Goal: Use online tool/utility: Utilize a website feature to perform a specific function

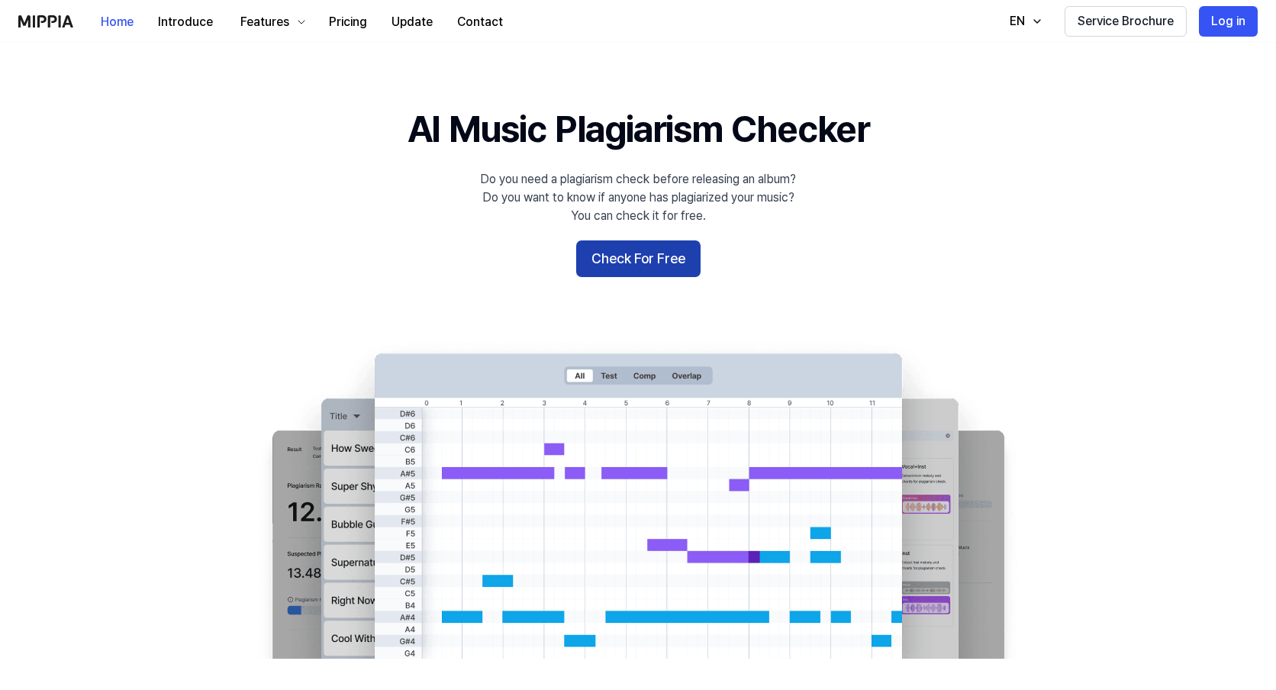
click at [660, 263] on button "Check For Free" at bounding box center [638, 258] width 124 height 37
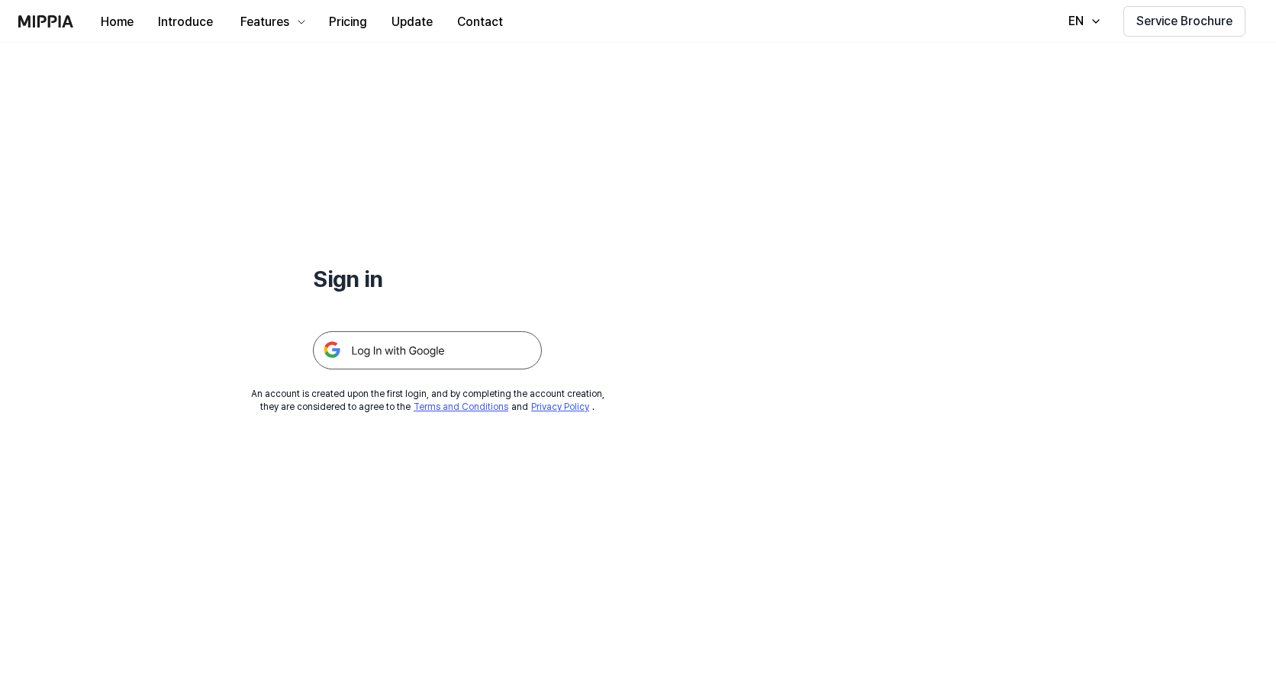
click at [441, 368] on img at bounding box center [427, 350] width 229 height 38
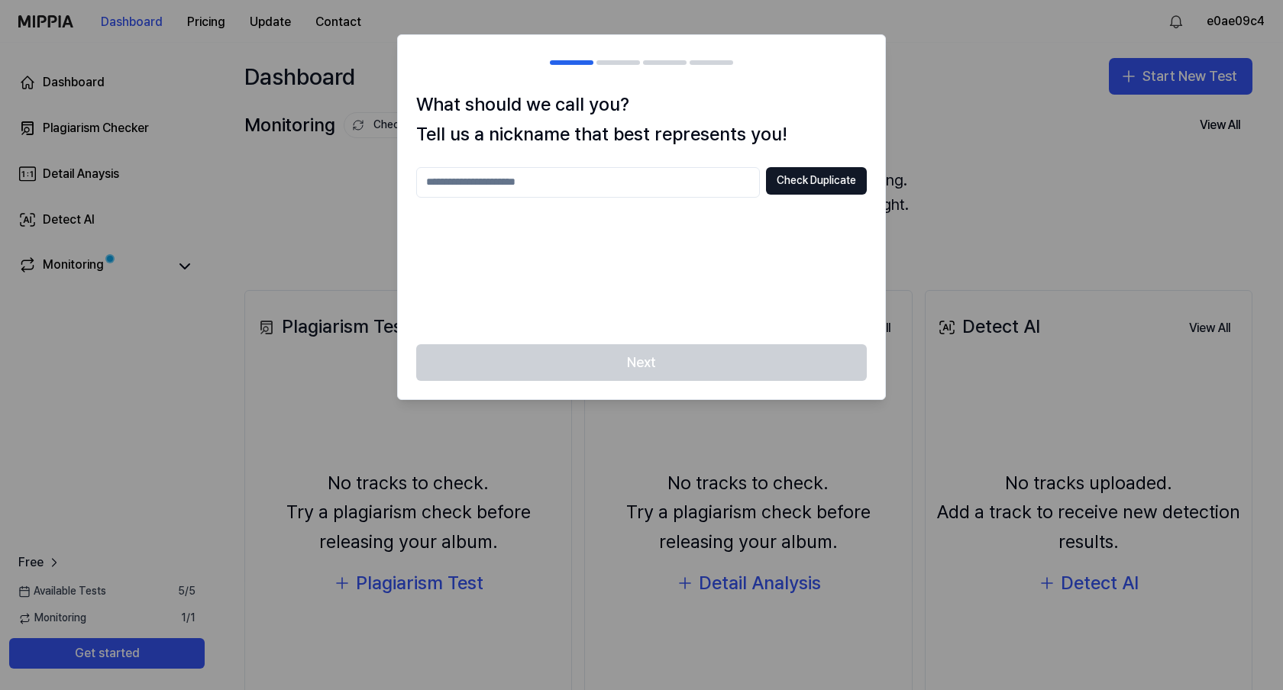
click at [711, 182] on input "text" at bounding box center [588, 182] width 344 height 31
click at [787, 186] on button "Check Duplicate" at bounding box center [816, 180] width 101 height 27
click at [689, 183] on input "*" at bounding box center [588, 182] width 344 height 31
click at [734, 188] on input "*****" at bounding box center [588, 182] width 344 height 31
type input "*****"
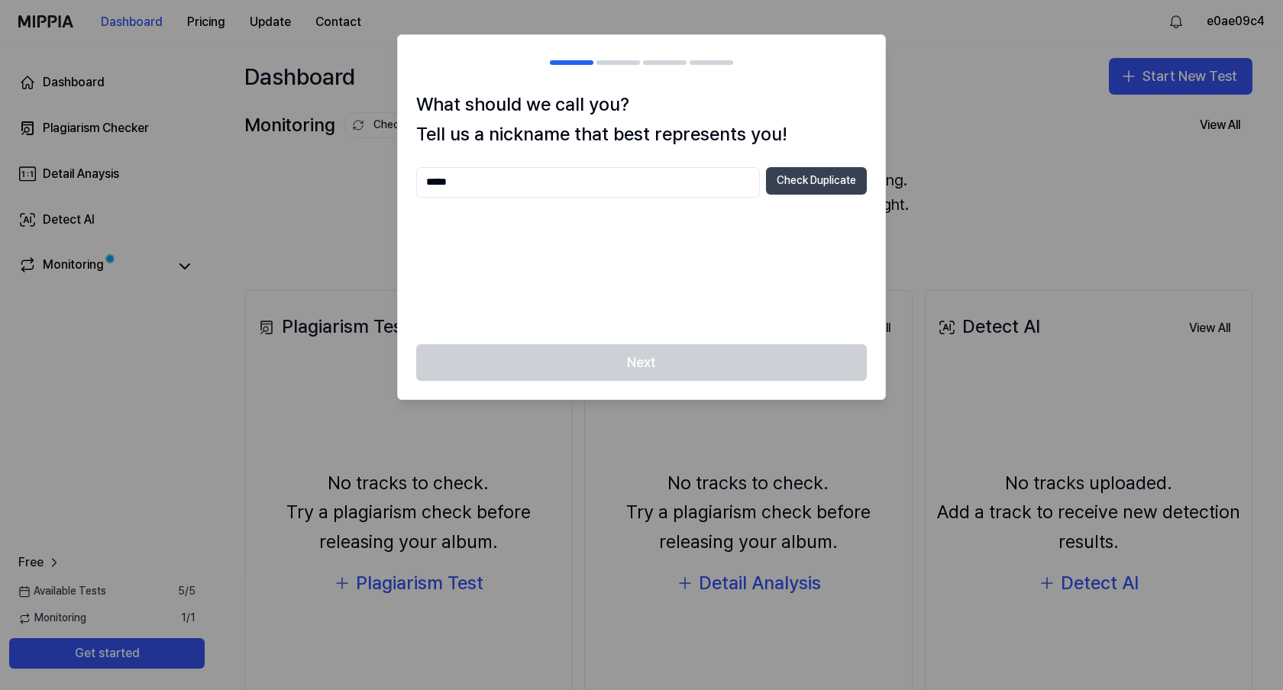
click at [790, 189] on button "Check Duplicate" at bounding box center [816, 180] width 101 height 27
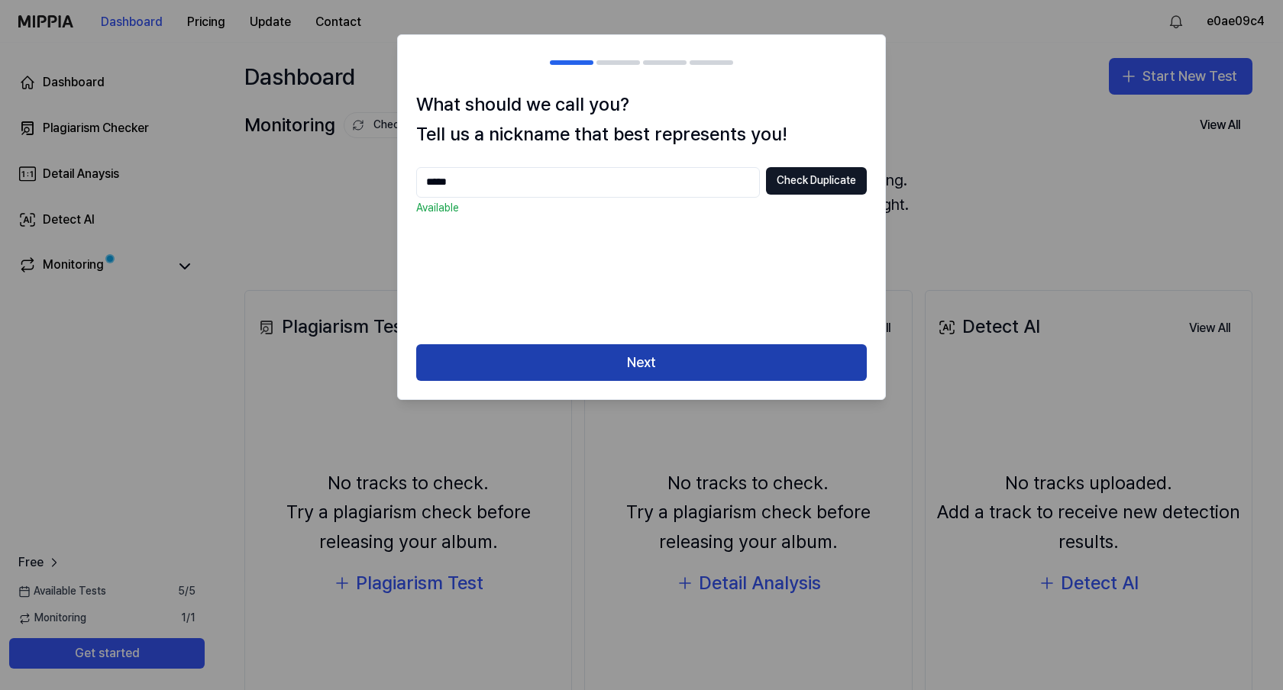
click at [747, 357] on button "Next" at bounding box center [641, 362] width 450 height 37
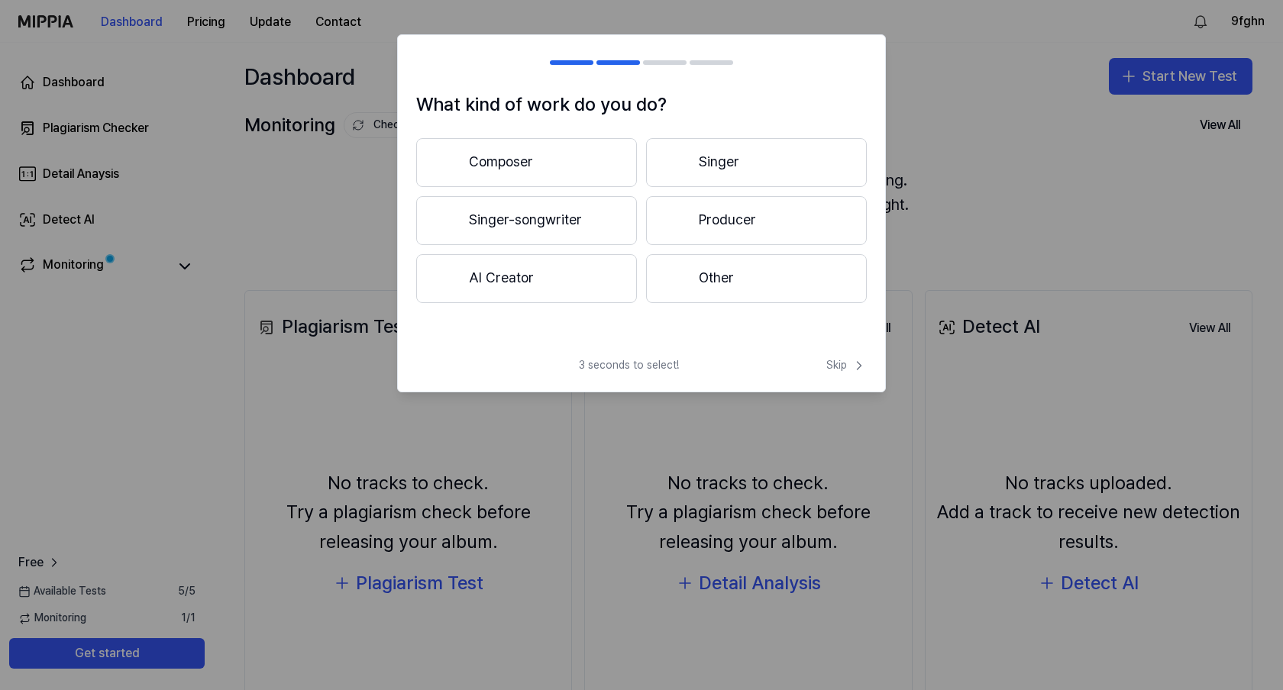
click at [945, 335] on div at bounding box center [641, 345] width 1283 height 690
click at [992, 330] on div at bounding box center [641, 345] width 1283 height 690
click at [786, 163] on button "Singer" at bounding box center [756, 162] width 221 height 49
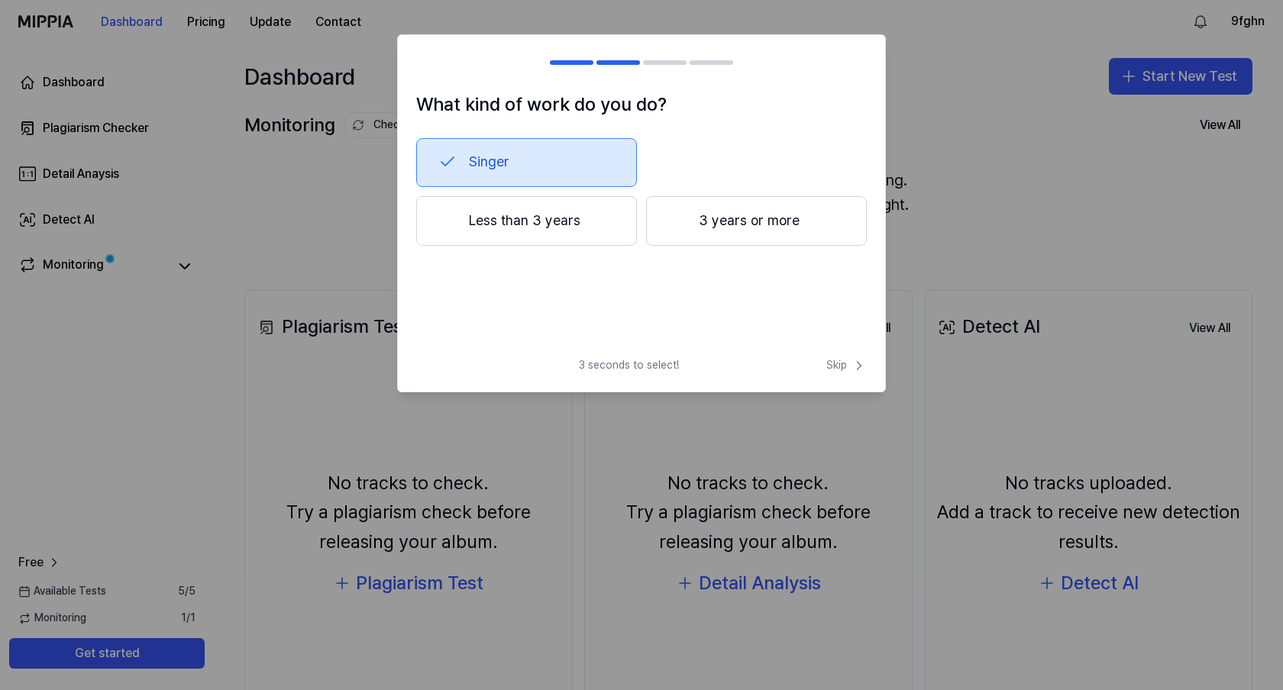
click at [793, 228] on button "3 years or more" at bounding box center [756, 221] width 221 height 50
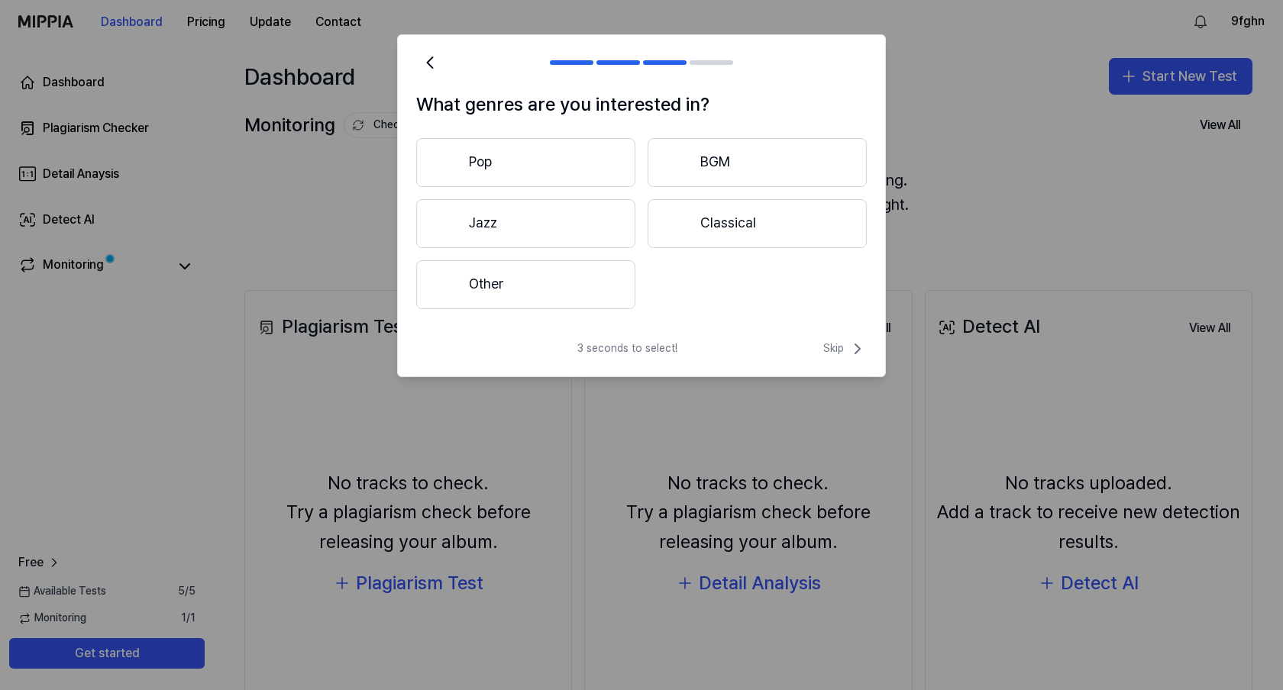
click at [793, 223] on button "Classical" at bounding box center [756, 223] width 219 height 49
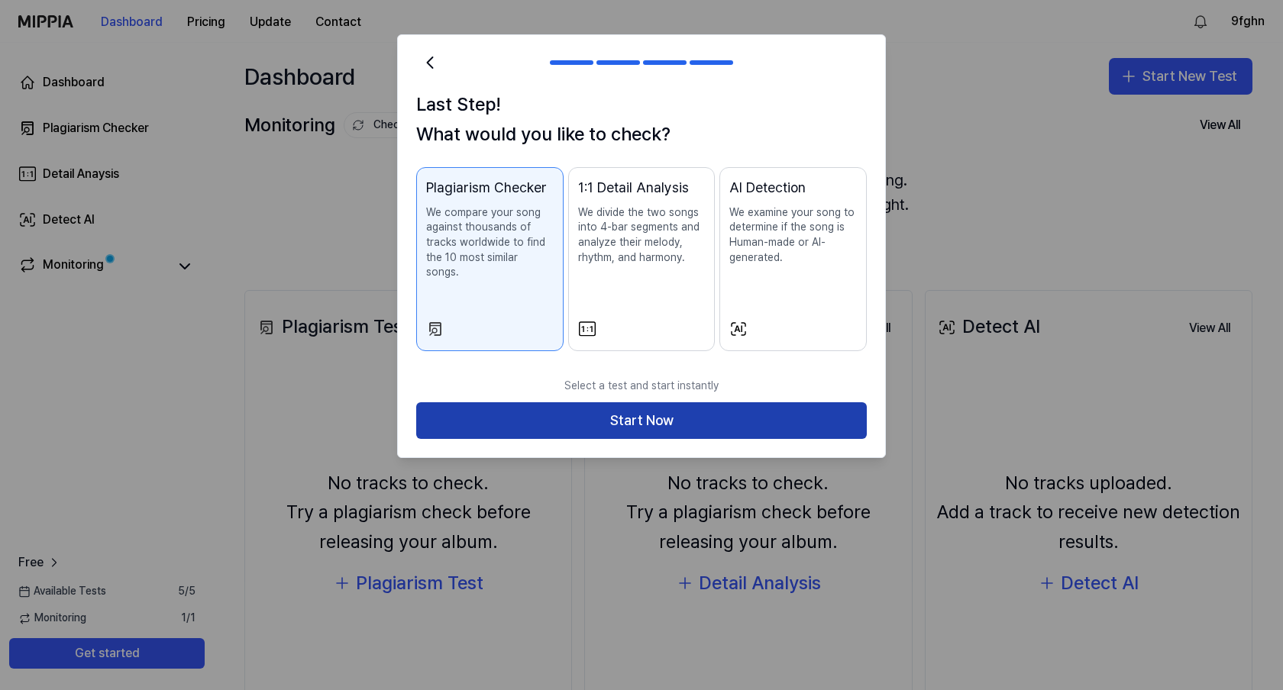
click at [792, 402] on button "Start Now" at bounding box center [641, 420] width 450 height 37
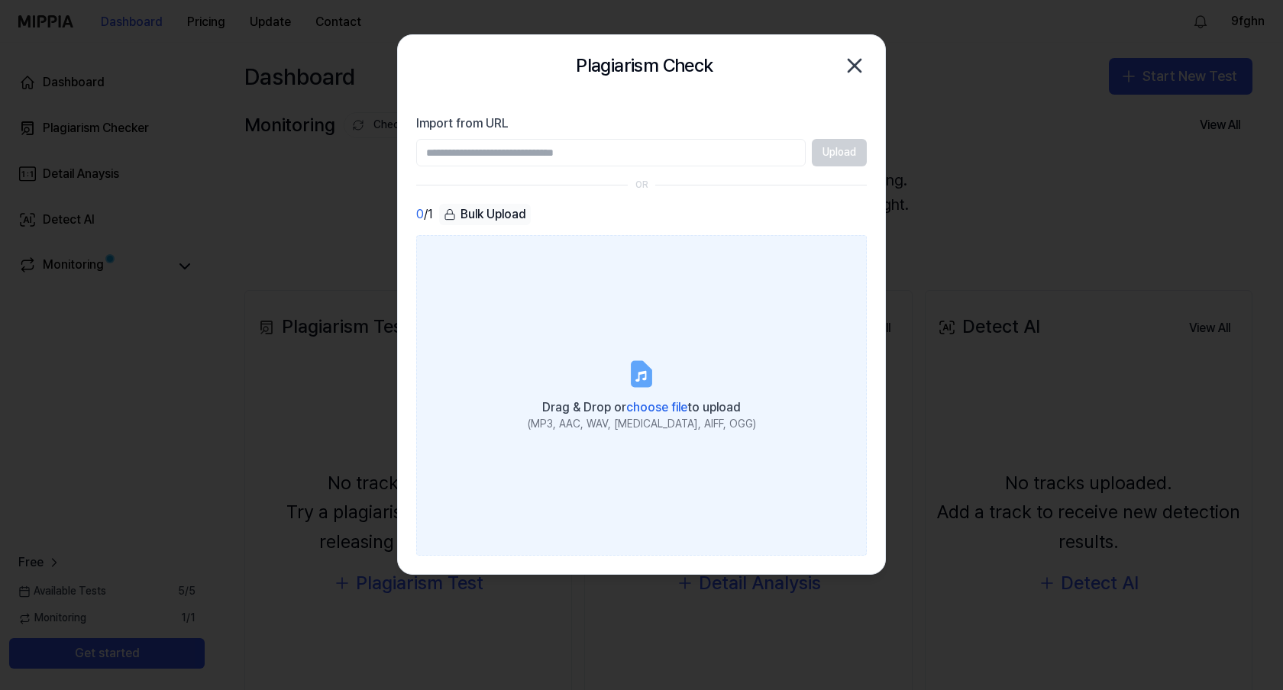
click at [673, 374] on label "Drag & Drop or choose file to upload (MP3, AAC, WAV, FLAC, AIFF, OGG)" at bounding box center [641, 395] width 450 height 321
click at [0, 0] on input "Drag & Drop or choose file to upload (MP3, AAC, WAV, FLAC, AIFF, OGG)" at bounding box center [0, 0] width 0 height 0
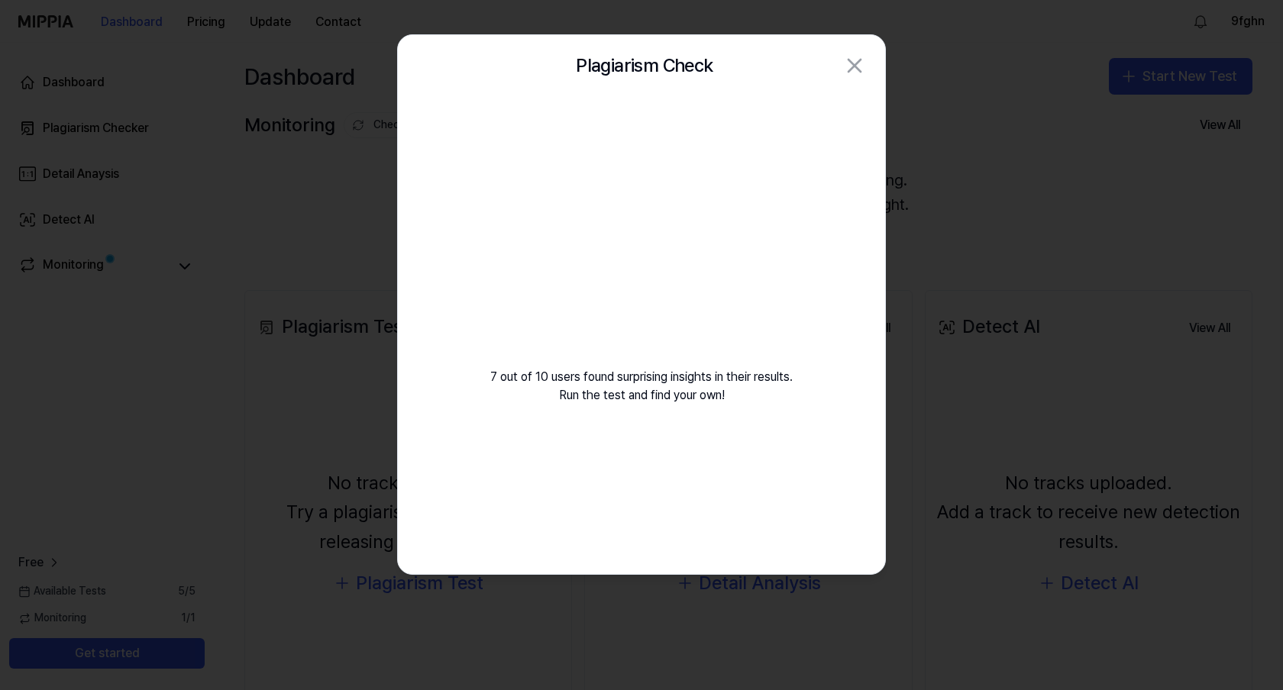
click at [612, 282] on video at bounding box center [641, 243] width 220 height 220
